Goal: Check status

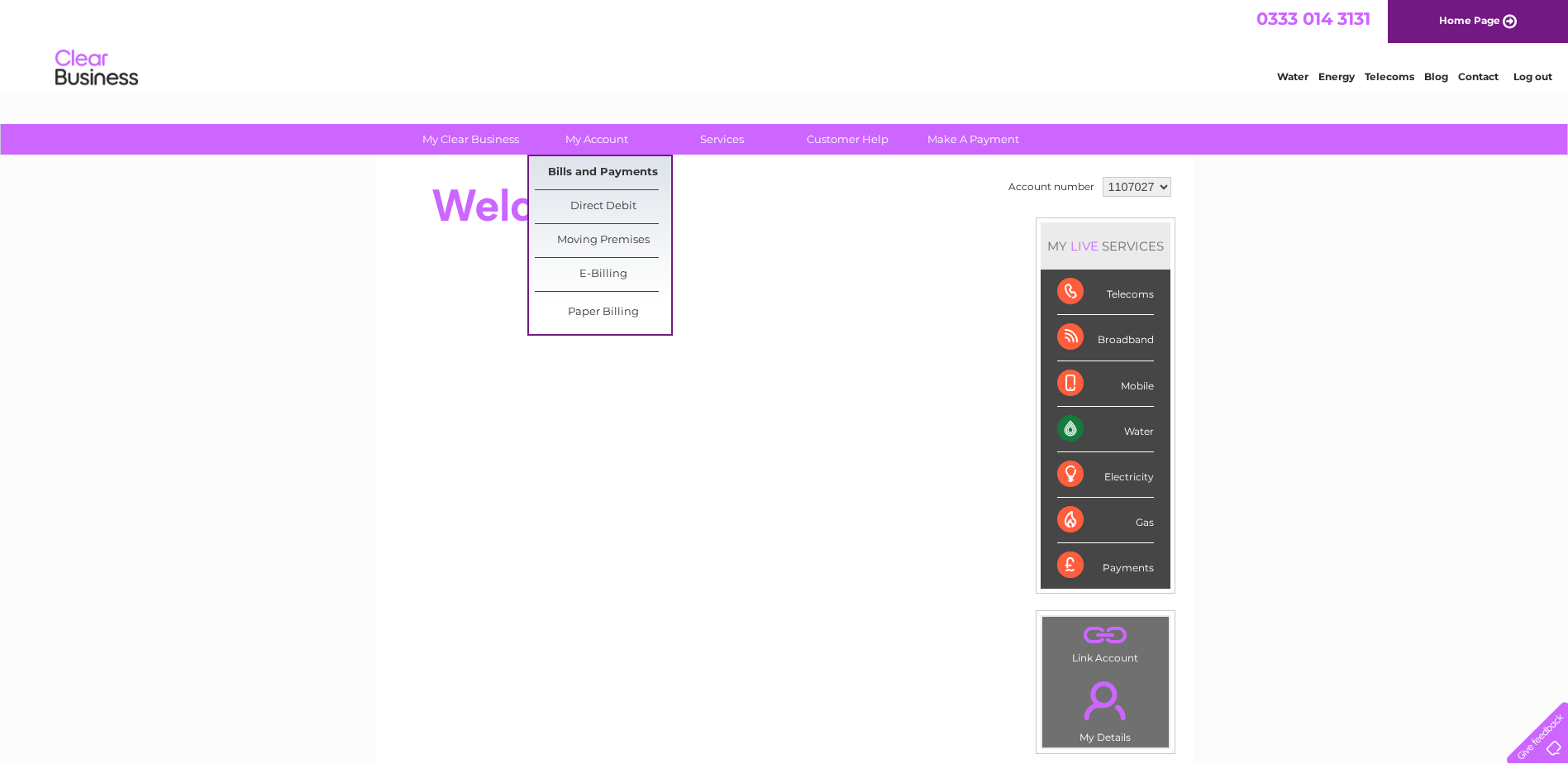
click at [607, 168] on link "Bills and Payments" at bounding box center [603, 173] width 136 height 33
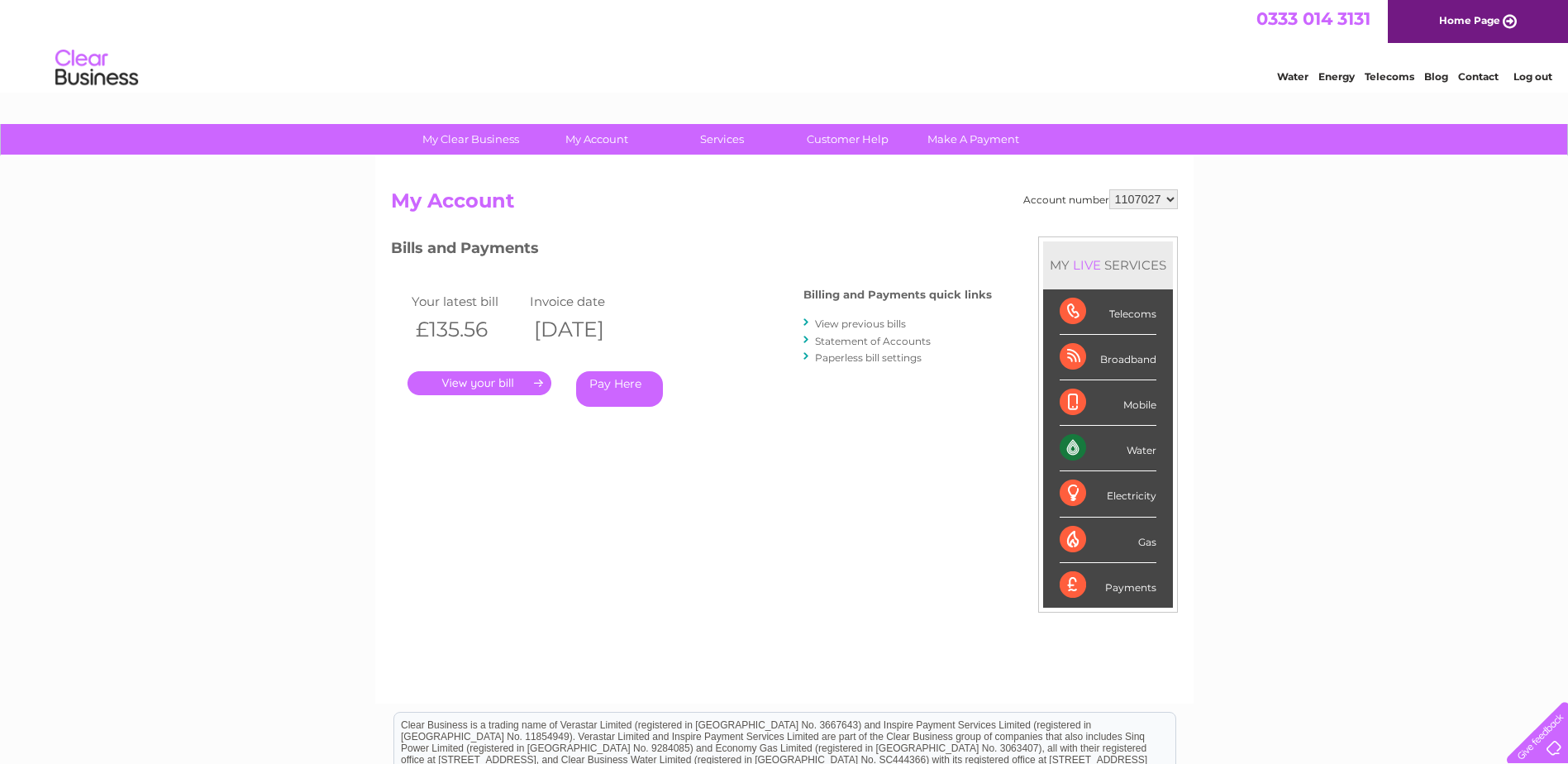
click at [494, 380] on link "." at bounding box center [479, 383] width 144 height 24
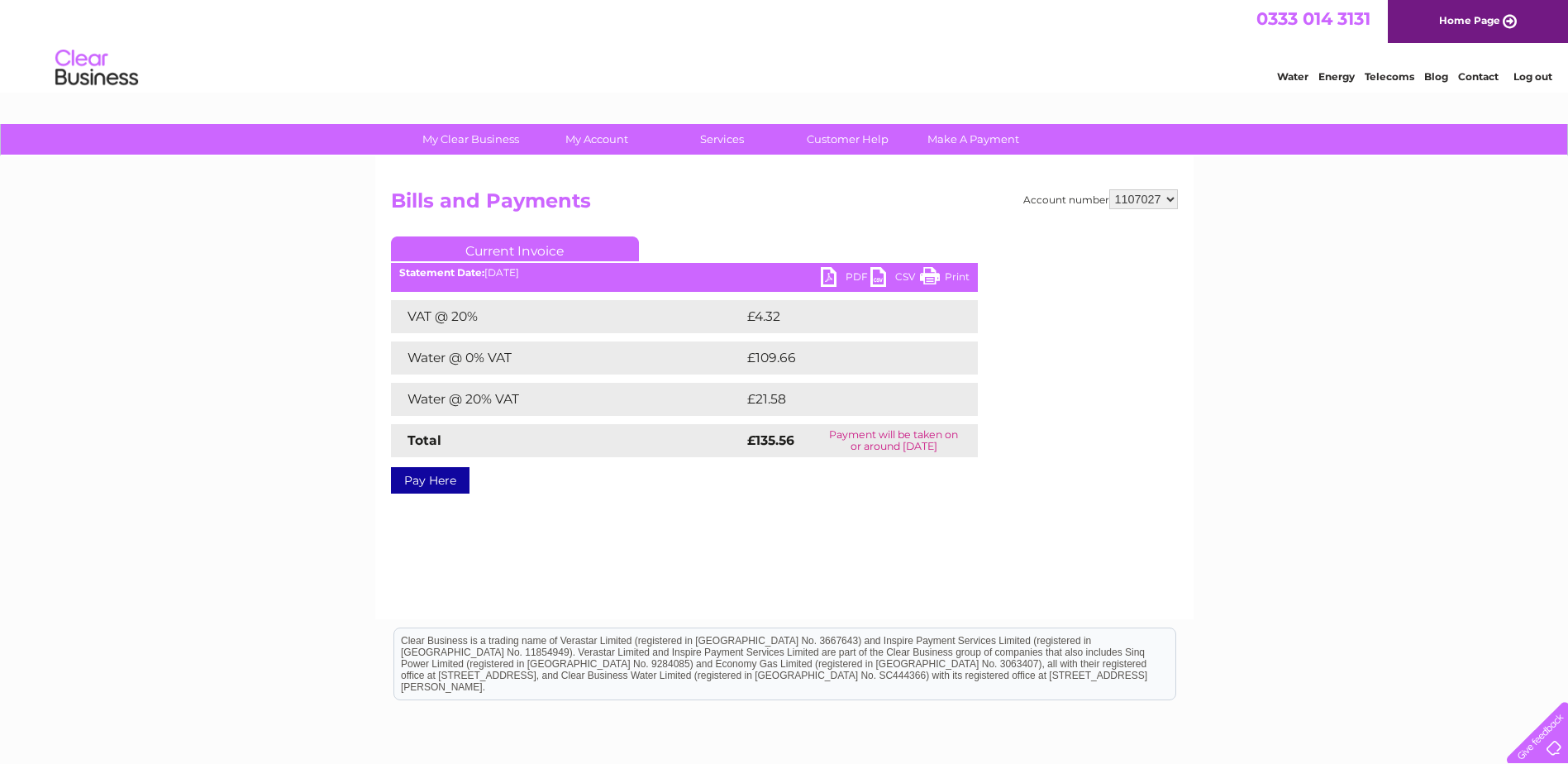
click at [947, 284] on link "Print" at bounding box center [944, 279] width 49 height 24
